Goal: Task Accomplishment & Management: Manage account settings

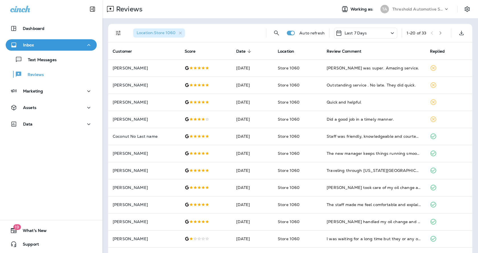
click at [59, 180] on div "Dashboard Inbox Text Messages Reviews Marketing Assets Data 19 What's New Suppo…" at bounding box center [51, 126] width 102 height 253
click at [32, 175] on div "Dashboard Inbox Text Messages Reviews Marketing Assets Data 19 What's New Suppo…" at bounding box center [51, 126] width 102 height 253
